Goal: Check status

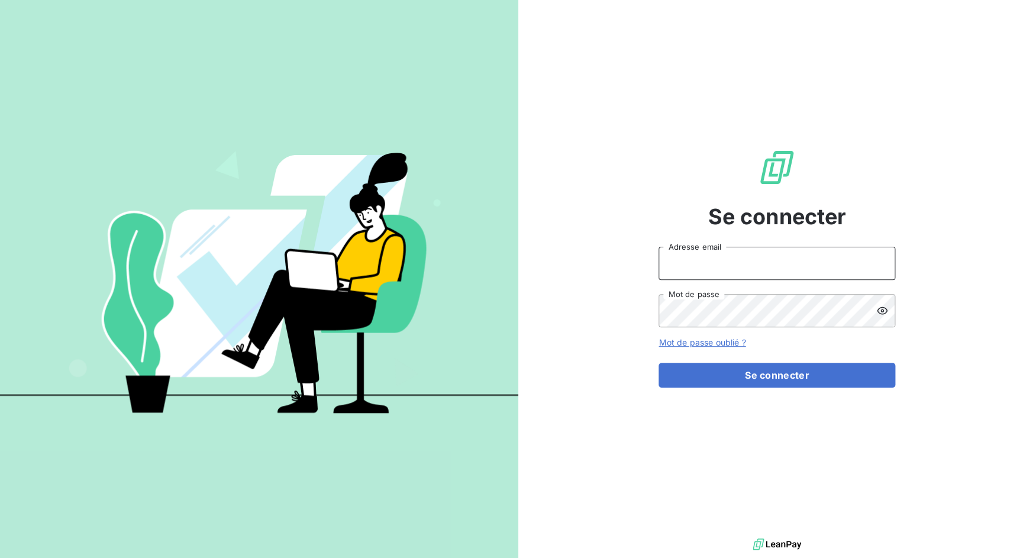
click at [720, 264] on input "Adresse email" at bounding box center [776, 263] width 237 height 33
drag, startPoint x: 700, startPoint y: 264, endPoint x: 768, endPoint y: 263, distance: 68.0
click at [768, 263] on input "admin@3dcelo" at bounding box center [776, 263] width 237 height 33
type input "admin@kiloutou"
click at [658, 363] on button "Se connecter" at bounding box center [776, 375] width 237 height 25
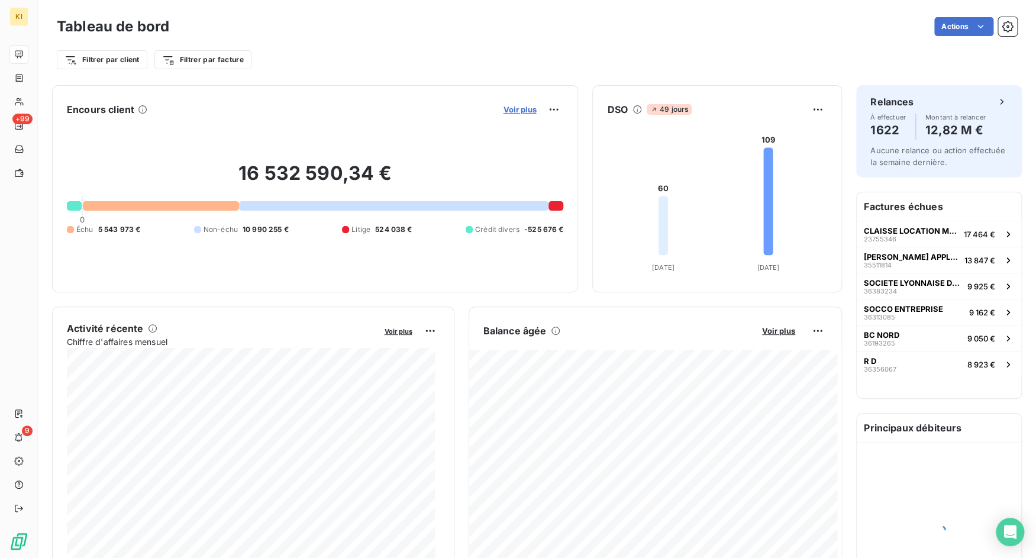
click at [510, 106] on span "Voir plus" at bounding box center [519, 109] width 33 height 9
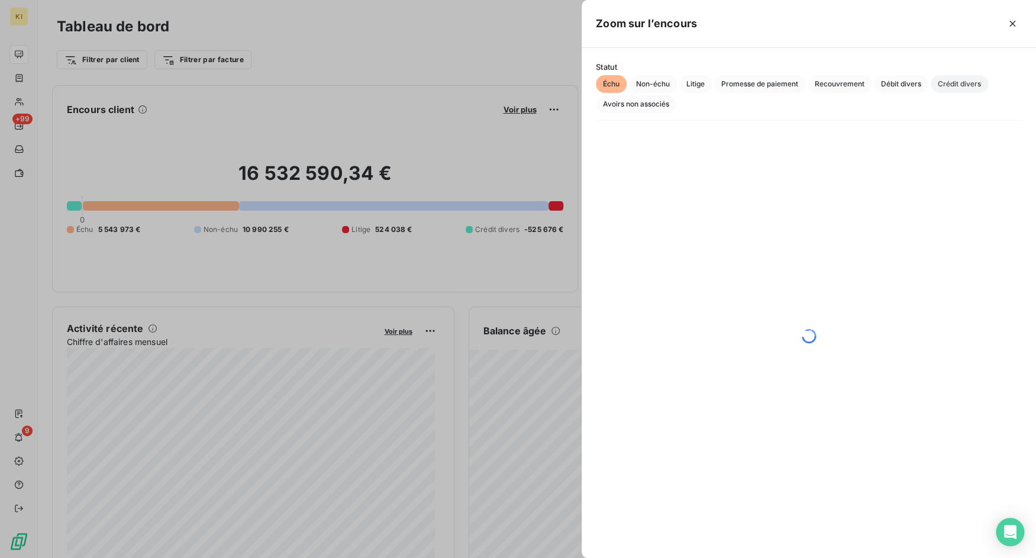
click at [963, 79] on span "Crédit divers" at bounding box center [958, 84] width 57 height 18
click at [1009, 25] on icon "button" at bounding box center [1012, 24] width 12 height 12
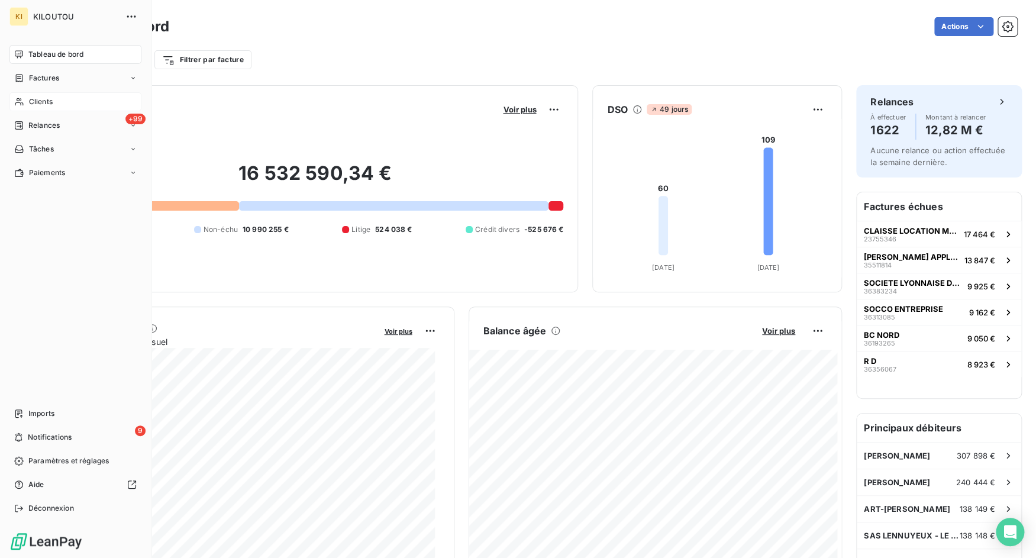
click at [13, 94] on div "Clients" at bounding box center [75, 101] width 132 height 19
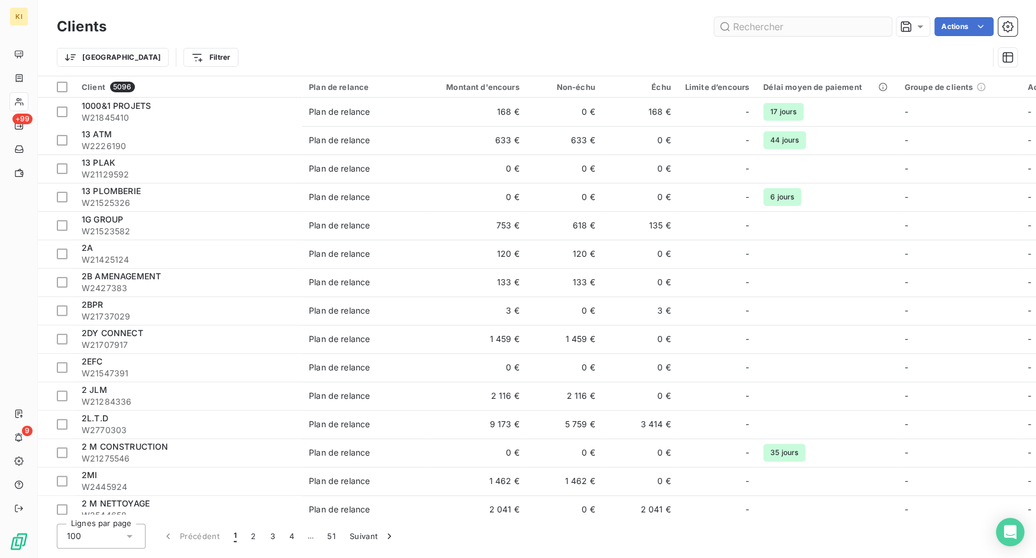
click at [743, 28] on input "text" at bounding box center [802, 26] width 177 height 19
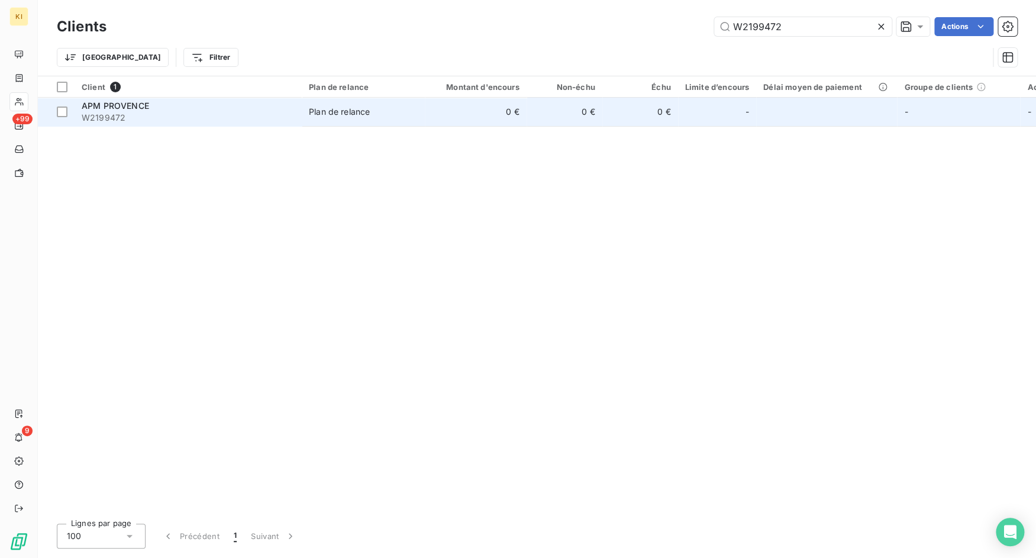
type input "W2199472"
click at [212, 108] on div "APM PROVENCE" at bounding box center [188, 106] width 213 height 12
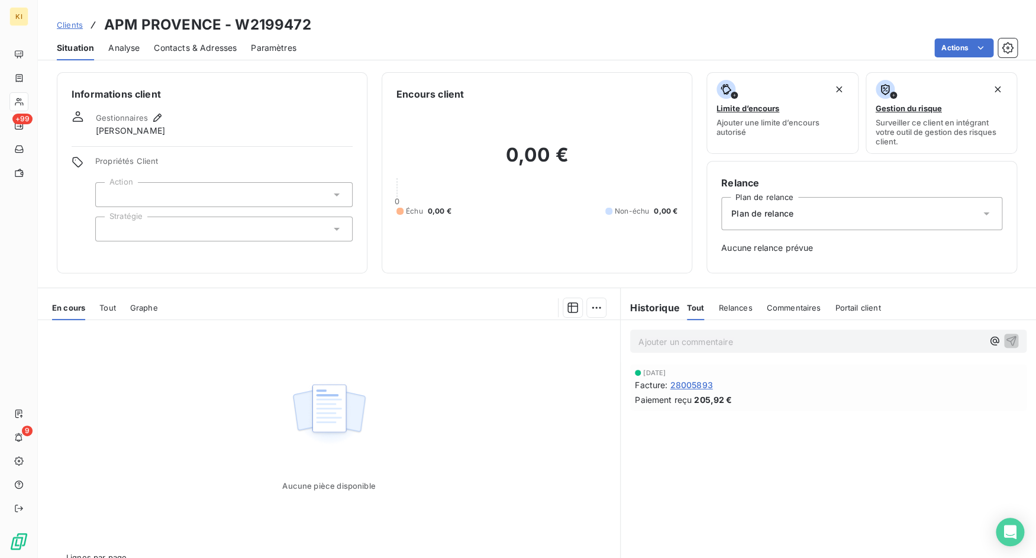
click at [111, 308] on span "Tout" at bounding box center [107, 307] width 17 height 9
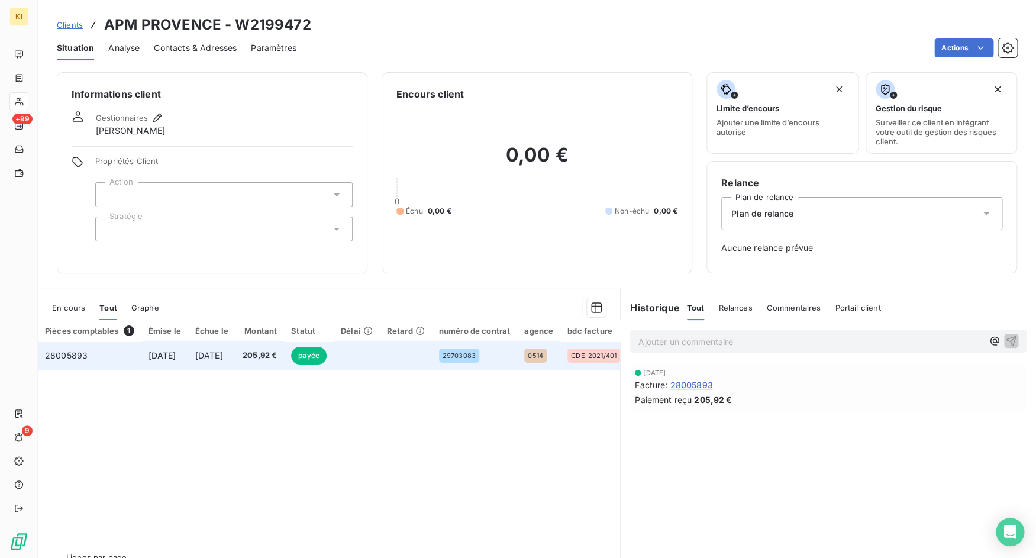
click at [111, 358] on td "28005893" at bounding box center [90, 355] width 104 height 28
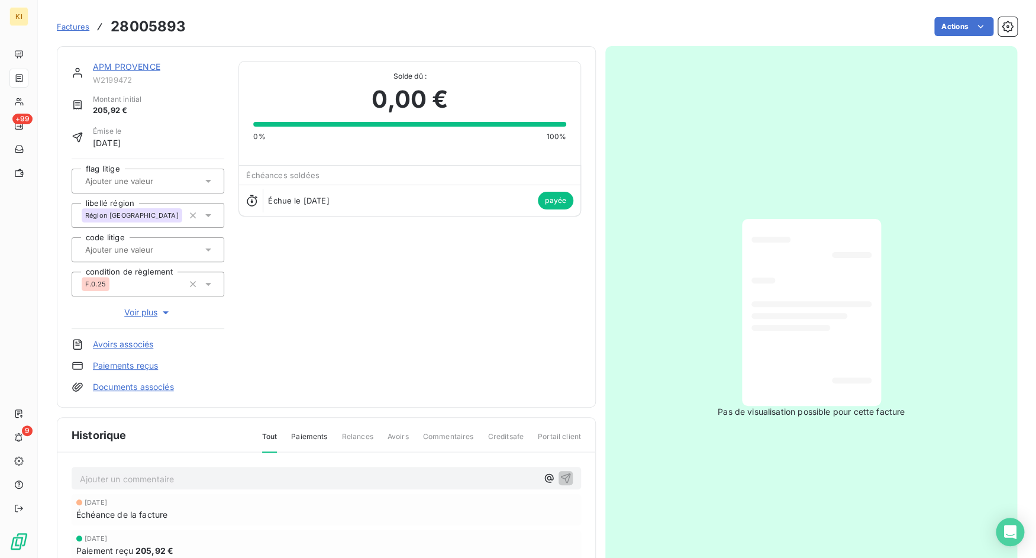
click at [112, 65] on link "APM PROVENCE" at bounding box center [126, 67] width 67 height 10
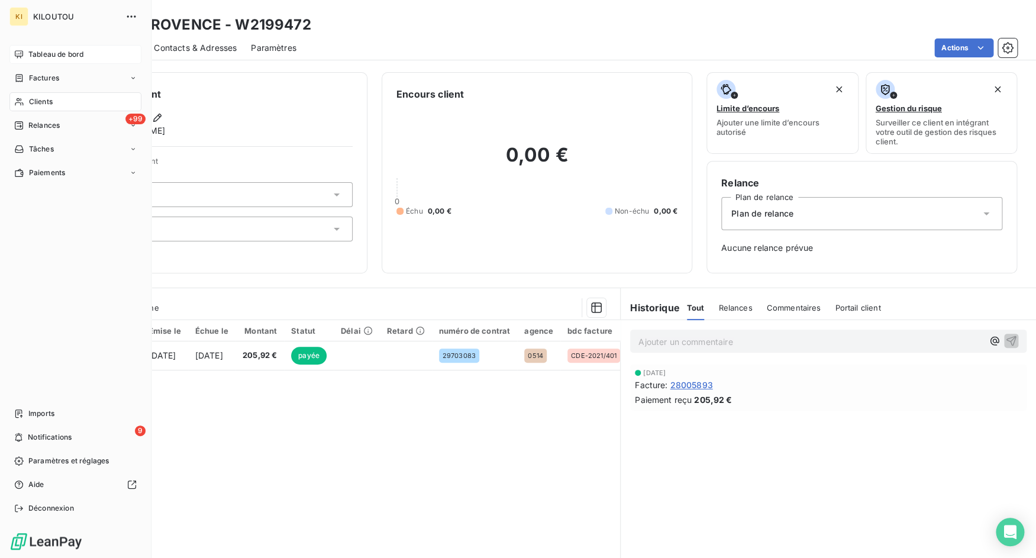
click at [14, 48] on div "Tableau de bord" at bounding box center [75, 54] width 132 height 19
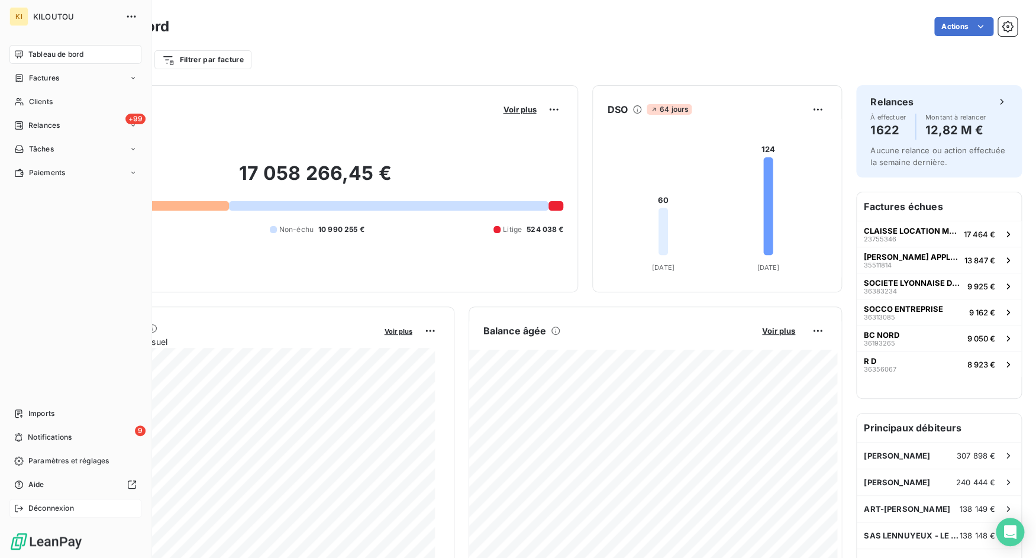
click at [20, 509] on icon at bounding box center [18, 507] width 9 height 9
